Goal: Task Accomplishment & Management: Manage account settings

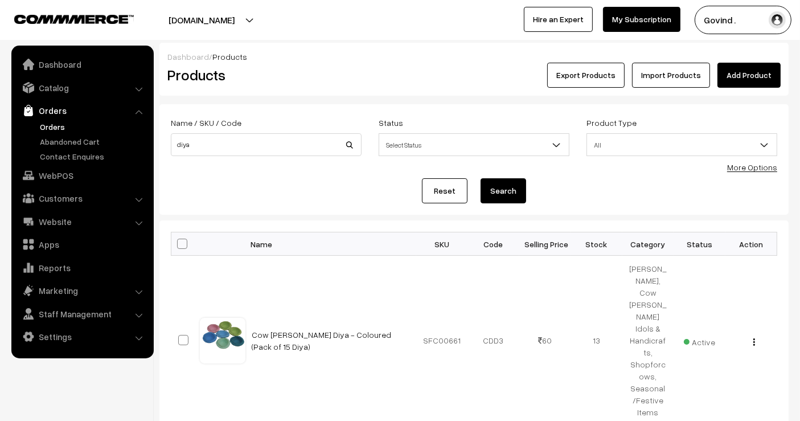
click at [55, 128] on link "Orders" at bounding box center [93, 127] width 113 height 12
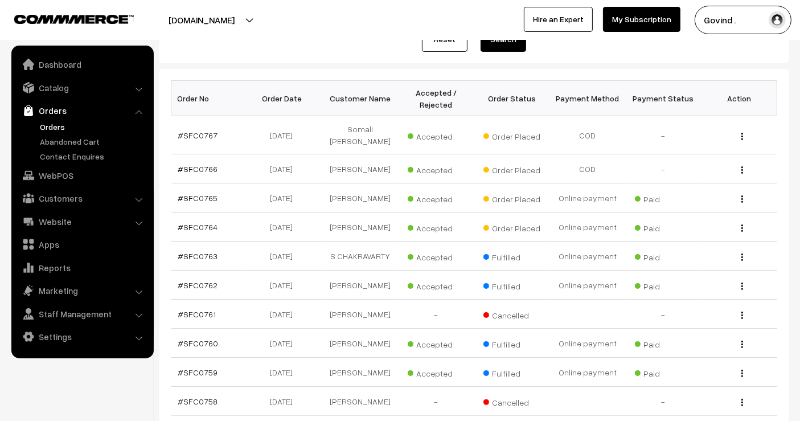
scroll to position [158, 0]
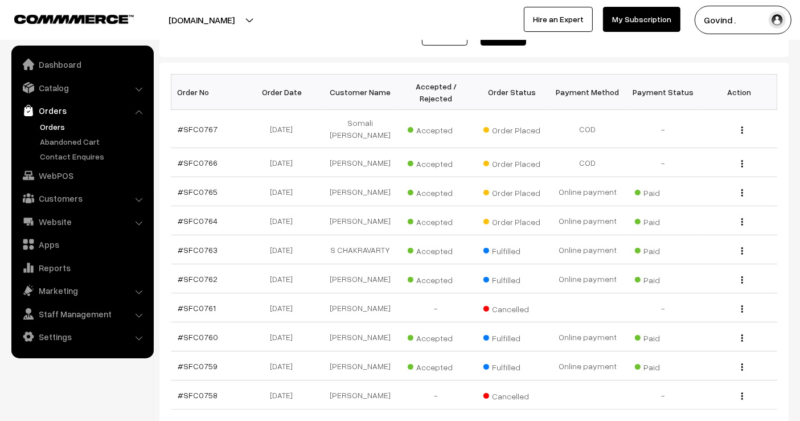
drag, startPoint x: 810, startPoint y: 77, endPoint x: 810, endPoint y: 165, distance: 87.7
click at [800, 165] on html "Thank you for showing interest. Our team will call you shortly. Close shopforco…" at bounding box center [400, 52] width 800 height 421
click at [742, 190] on img "button" at bounding box center [743, 192] width 2 height 7
click at [704, 205] on link "View" at bounding box center [691, 209] width 97 height 25
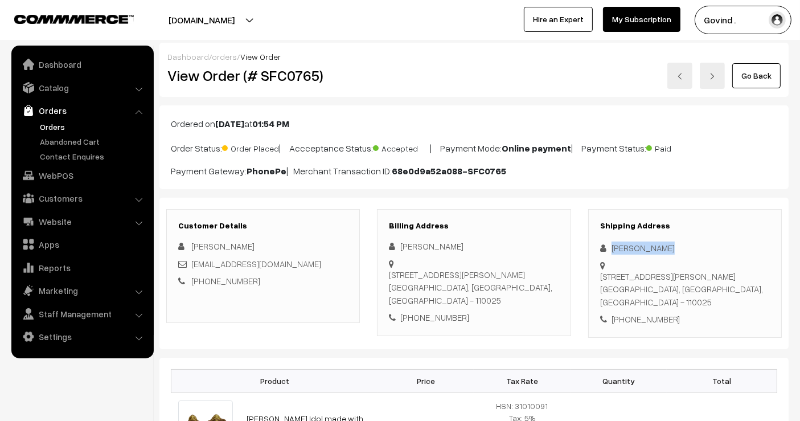
click at [772, 71] on link "Go Back" at bounding box center [757, 75] width 48 height 25
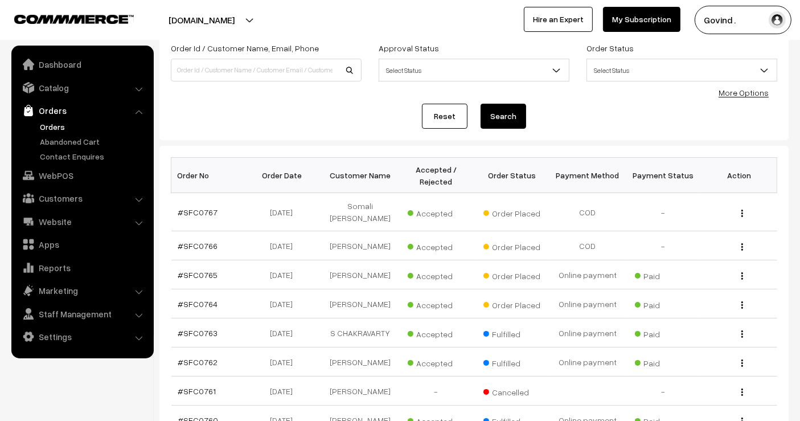
scroll to position [75, 0]
click at [742, 243] on img "button" at bounding box center [743, 246] width 2 height 7
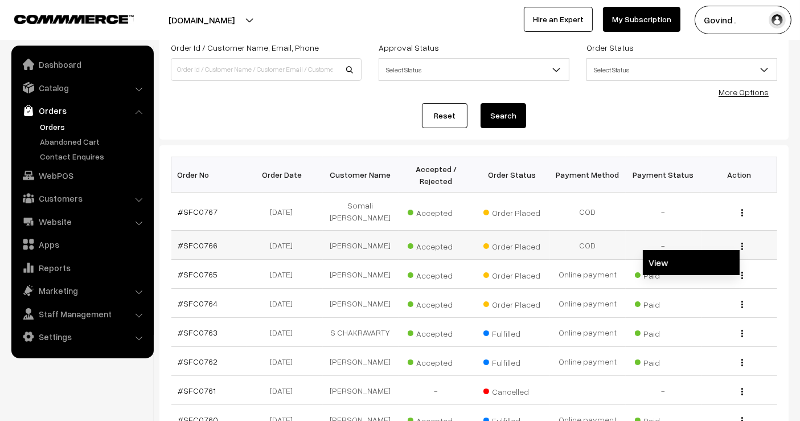
click at [701, 251] on link "View" at bounding box center [691, 262] width 97 height 25
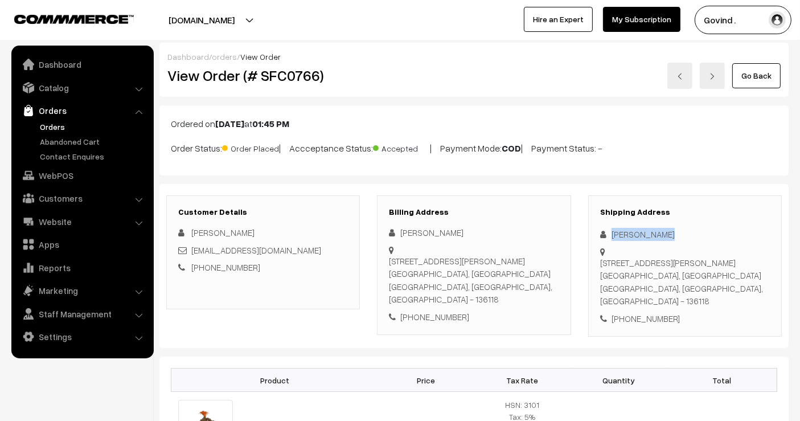
click at [755, 74] on link "Go Back" at bounding box center [757, 75] width 48 height 25
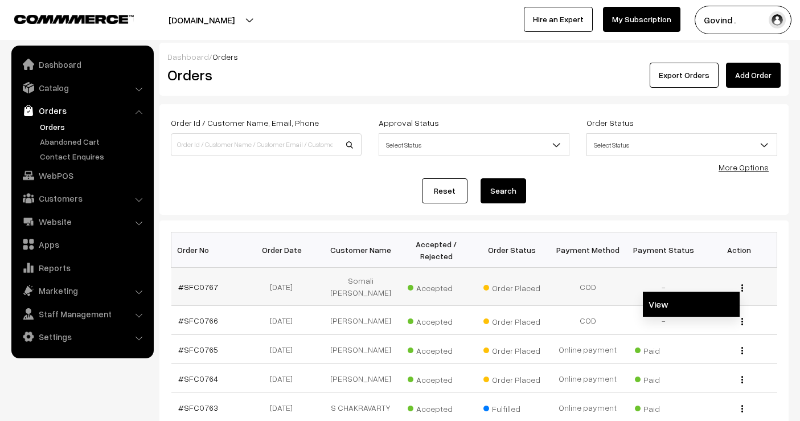
scroll to position [47, 0]
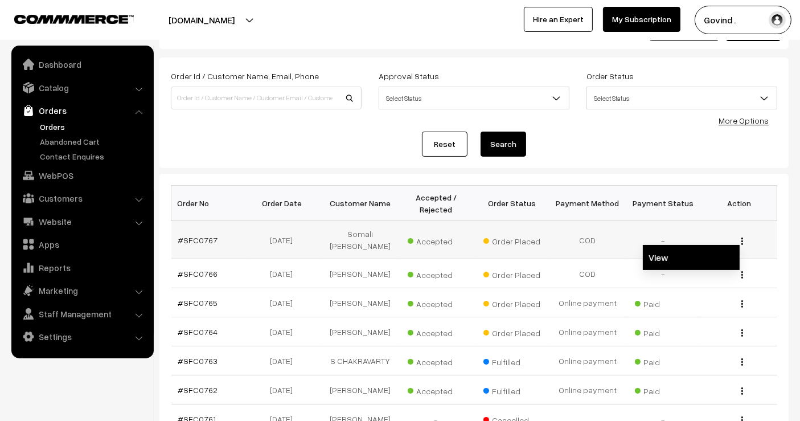
click at [698, 256] on link "View" at bounding box center [691, 257] width 97 height 25
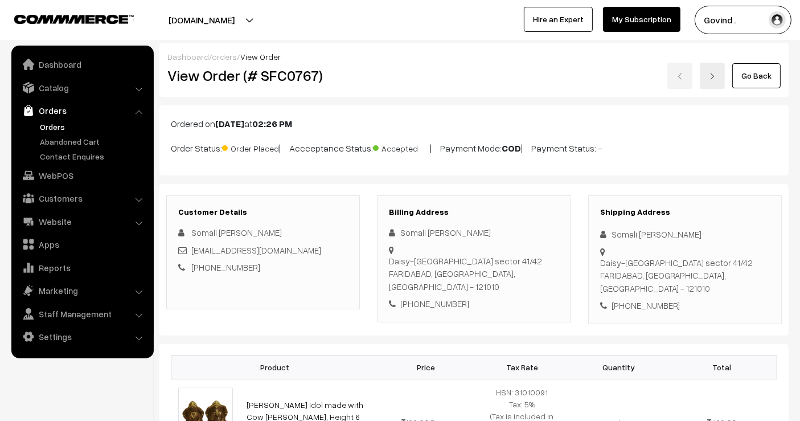
click at [628, 234] on div "Somali [PERSON_NAME]" at bounding box center [686, 234] width 170 height 13
copy div "Somali [PERSON_NAME]"
click at [765, 83] on link "Go Back" at bounding box center [757, 75] width 48 height 25
